Goal: Transaction & Acquisition: Register for event/course

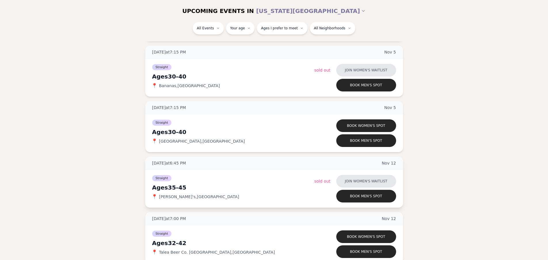
scroll to position [2156, 0]
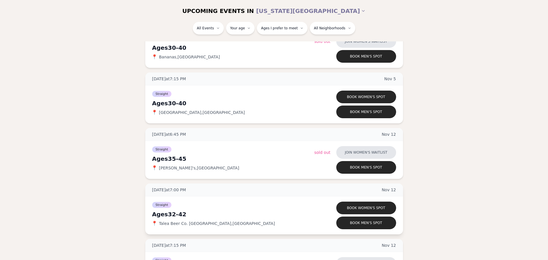
click at [288, 195] on div "[DATE] at 7:00 PM [DATE]" at bounding box center [274, 189] width 258 height 13
click at [357, 215] on div "Book women's spot Book men's spot" at bounding box center [355, 215] width 82 height 28
click at [356, 211] on button "Book women's spot" at bounding box center [366, 207] width 60 height 13
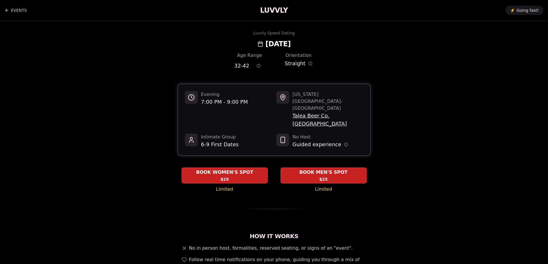
drag, startPoint x: 242, startPoint y: 155, endPoint x: 133, endPoint y: 142, distance: 109.4
click at [237, 169] on span "BOOK WOMEN'S SPOT" at bounding box center [224, 172] width 61 height 7
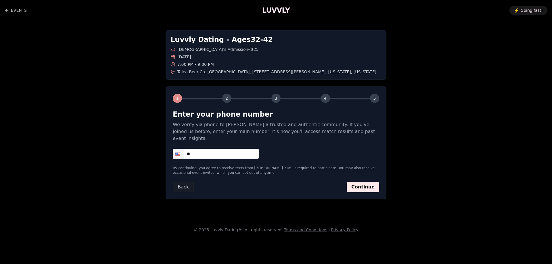
click at [236, 149] on input "**" at bounding box center [216, 154] width 86 height 10
type input "**********"
click at [350, 182] on button "Continue" at bounding box center [363, 187] width 32 height 10
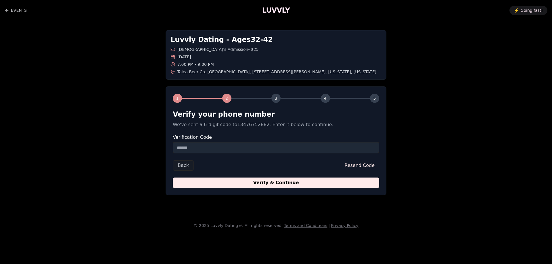
click at [211, 149] on input "Verification Code" at bounding box center [276, 147] width 206 height 11
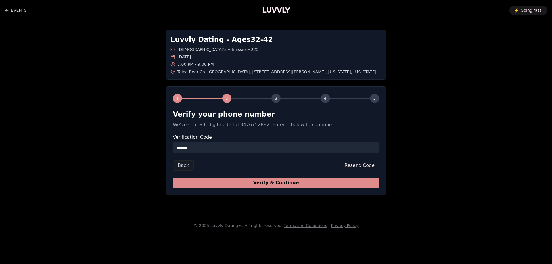
type input "******"
click at [282, 184] on button "Verify & Continue" at bounding box center [276, 183] width 206 height 10
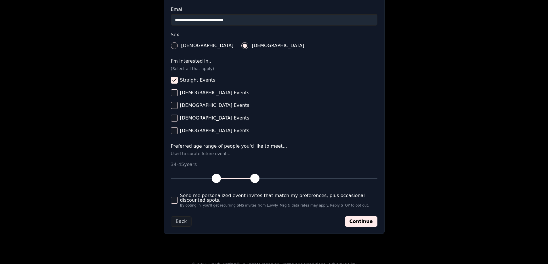
scroll to position [194, 0]
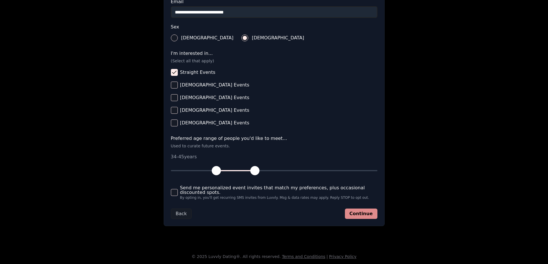
click at [365, 215] on button "Continue" at bounding box center [361, 214] width 32 height 10
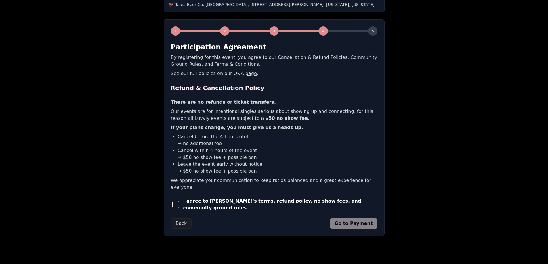
scroll to position [69, 0]
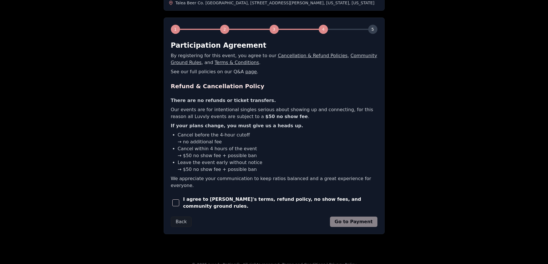
click at [176, 199] on span "button" at bounding box center [175, 202] width 7 height 7
click at [363, 217] on button "Go to Payment" at bounding box center [353, 222] width 47 height 10
